Goal: Task Accomplishment & Management: Use online tool/utility

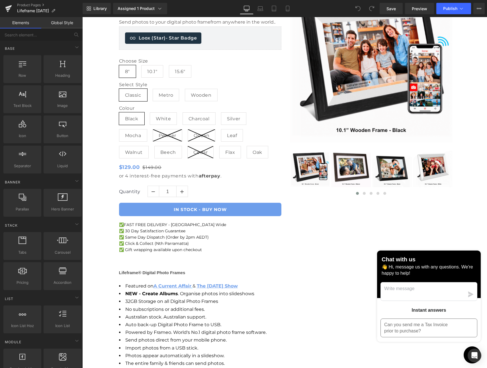
scroll to position [305, 0]
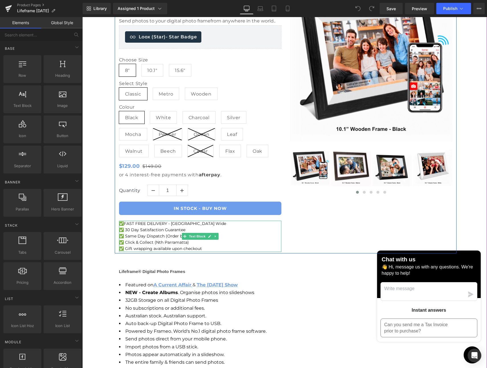
click at [199, 224] on p "✅ FAST FREE DELIVERY - [GEOGRAPHIC_DATA] Wide" at bounding box center [200, 224] width 162 height 6
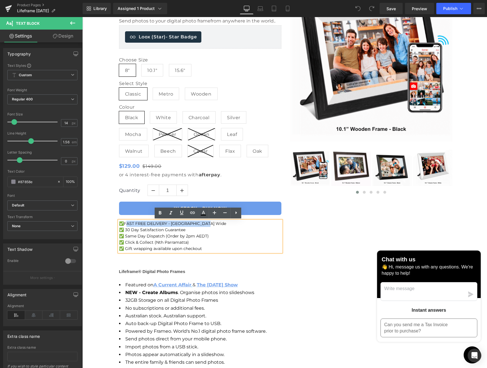
drag, startPoint x: 198, startPoint y: 224, endPoint x: 124, endPoint y: 224, distance: 74.3
click at [124, 224] on p "✅ FAST FREE DELIVERY - [GEOGRAPHIC_DATA] Wide" at bounding box center [200, 224] width 162 height 6
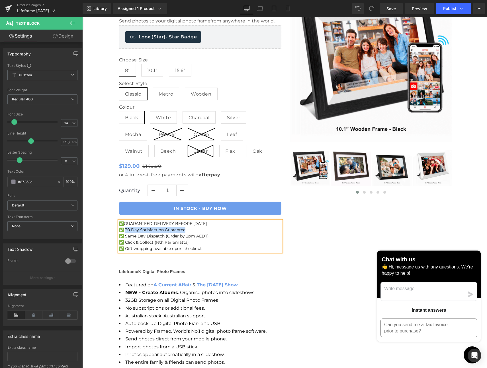
drag, startPoint x: 183, startPoint y: 230, endPoint x: 124, endPoint y: 230, distance: 59.5
click at [124, 230] on p "✅ 30 Day Satisfaction Guarantee" at bounding box center [200, 230] width 162 height 6
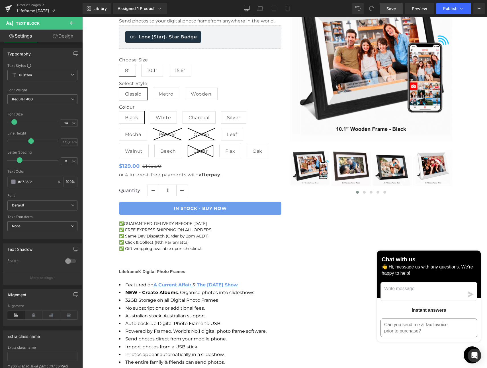
click at [389, 7] on span "Save" at bounding box center [390, 9] width 9 height 6
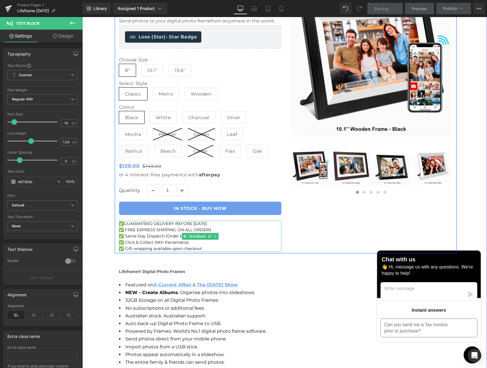
click at [222, 223] on p "✅ GUARANTEED DELIVERY BEFORE [DATE]" at bounding box center [200, 224] width 162 height 6
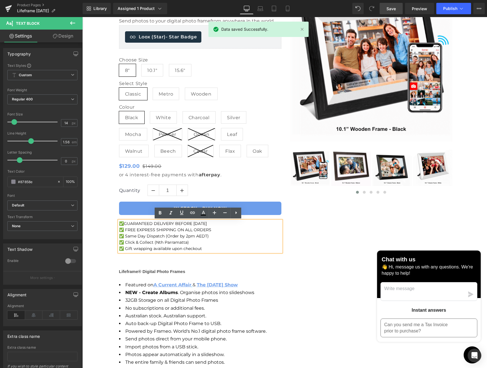
drag, startPoint x: 207, startPoint y: 223, endPoint x: 125, endPoint y: 222, distance: 82.0
click at [123, 222] on p "✅ GUARANTEED DELIVERY BEFORE [DATE]" at bounding box center [200, 224] width 162 height 6
click at [159, 213] on icon at bounding box center [160, 213] width 3 height 3
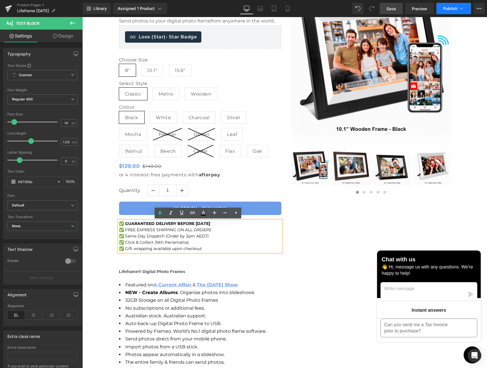
click at [451, 8] on span "Publish" at bounding box center [450, 8] width 14 height 5
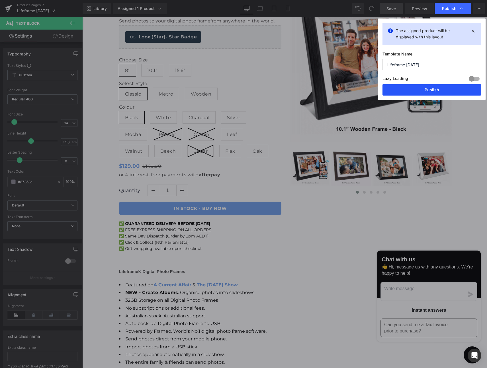
click at [416, 90] on button "Publish" at bounding box center [431, 89] width 99 height 11
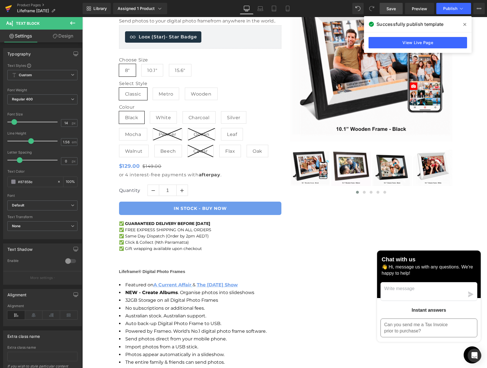
click at [9, 8] on icon at bounding box center [8, 8] width 7 height 14
